Goal: Task Accomplishment & Management: Use online tool/utility

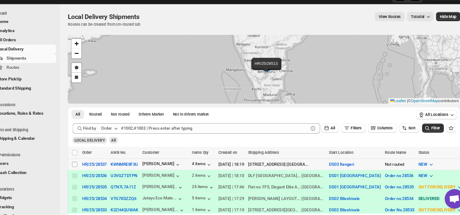
click at [87, 167] on input "Select shipment" at bounding box center [87, 167] width 5 height 5
checkbox input "true"
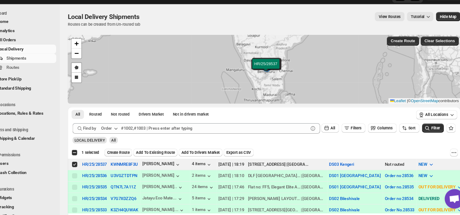
click at [132, 156] on span "Create Route" at bounding box center [128, 156] width 21 height 5
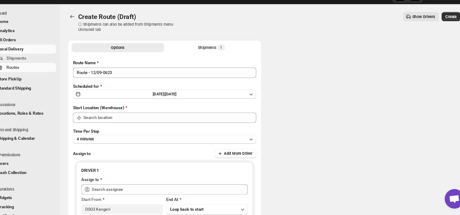
type input "DS03 Kengeri"
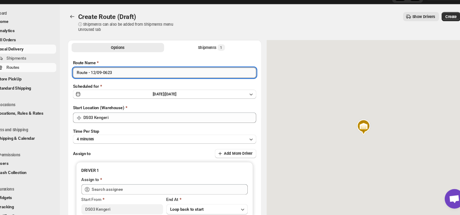
click at [126, 82] on input "Route - 12/09-0623" at bounding box center [172, 81] width 172 height 10
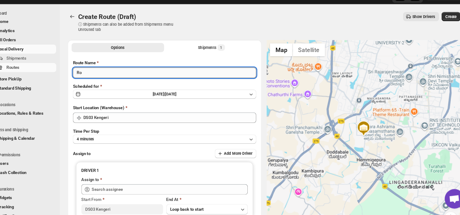
type input "R"
type input "Order no 28537"
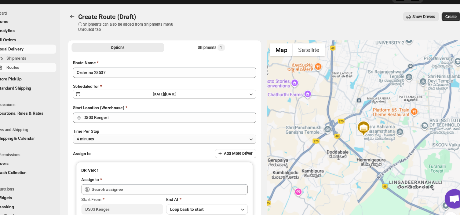
click at [122, 142] on button "4 minutes" at bounding box center [172, 143] width 172 height 9
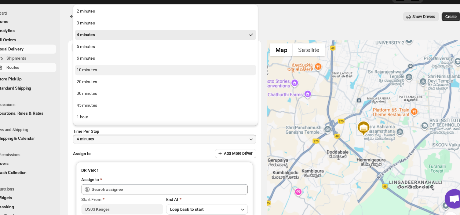
click at [103, 77] on div "10 minutes" at bounding box center [98, 79] width 19 height 6
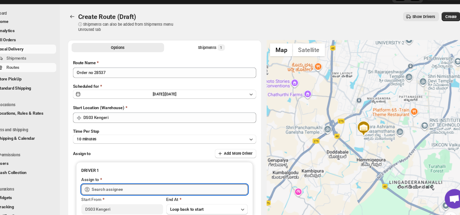
click at [143, 190] on input "text" at bounding box center [176, 191] width 146 height 10
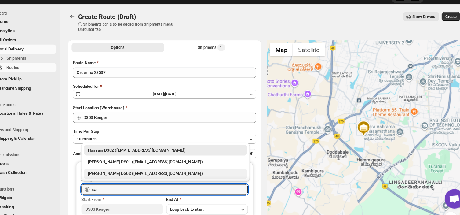
click at [120, 174] on div "[PERSON_NAME] DS03 ([EMAIL_ADDRESS][DOMAIN_NAME])" at bounding box center [173, 176] width 146 height 6
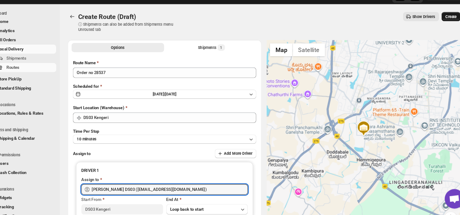
type input "[PERSON_NAME] DS03 ([EMAIL_ADDRESS][DOMAIN_NAME])"
click at [442, 29] on span "Create" at bounding box center [440, 28] width 10 height 5
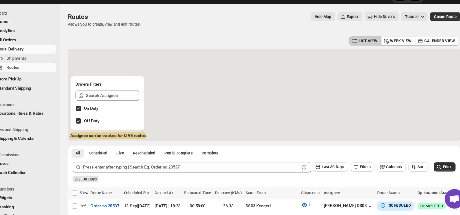
drag, startPoint x: 442, startPoint y: 29, endPoint x: 284, endPoint y: 80, distance: 166.1
click at [284, 80] on div "Routes. This page is ready Routes Allows you to create, view and edit routes. H…" at bounding box center [264, 182] width 383 height 330
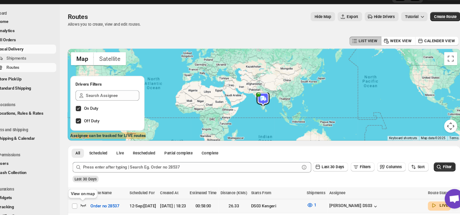
click at [94, 205] on icon "button" at bounding box center [95, 205] width 6 height 6
